Goal: Information Seeking & Learning: Learn about a topic

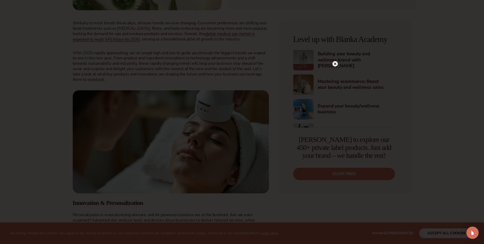
scroll to position [187, 0]
click at [335, 64] on icon at bounding box center [335, 63] width 3 height 3
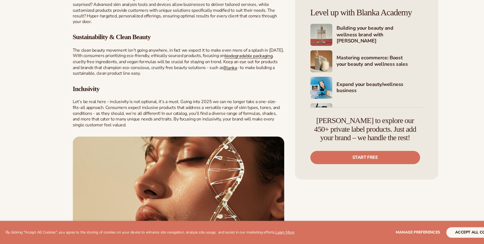
scroll to position [384, 0]
drag, startPoint x: 184, startPoint y: 171, endPoint x: 184, endPoint y: 152, distance: 19.7
click at [184, 152] on img at bounding box center [171, 194] width 196 height 103
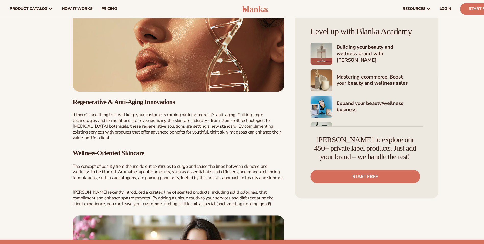
scroll to position [537, 0]
